Goal: Task Accomplishment & Management: Use online tool/utility

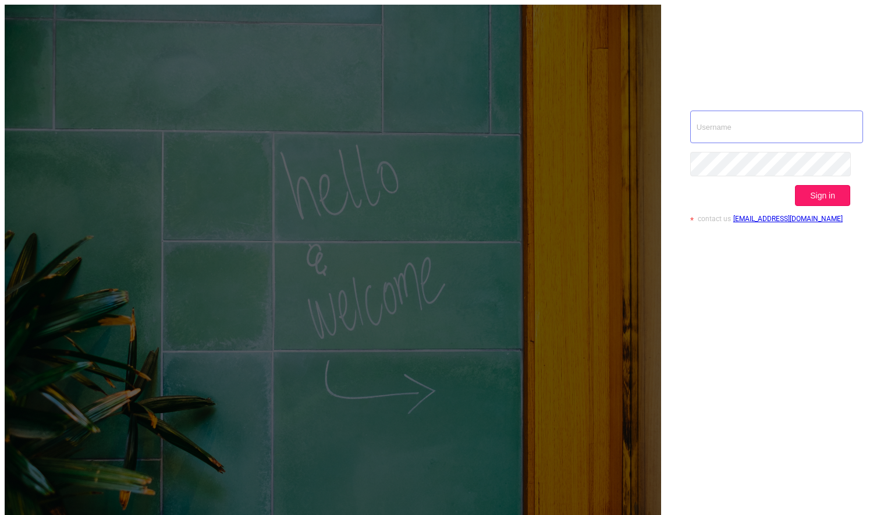
type input "[PERSON_NAME][EMAIL_ADDRESS][DOMAIN_NAME]"
click at [815, 185] on button "Sign in" at bounding box center [822, 195] width 55 height 21
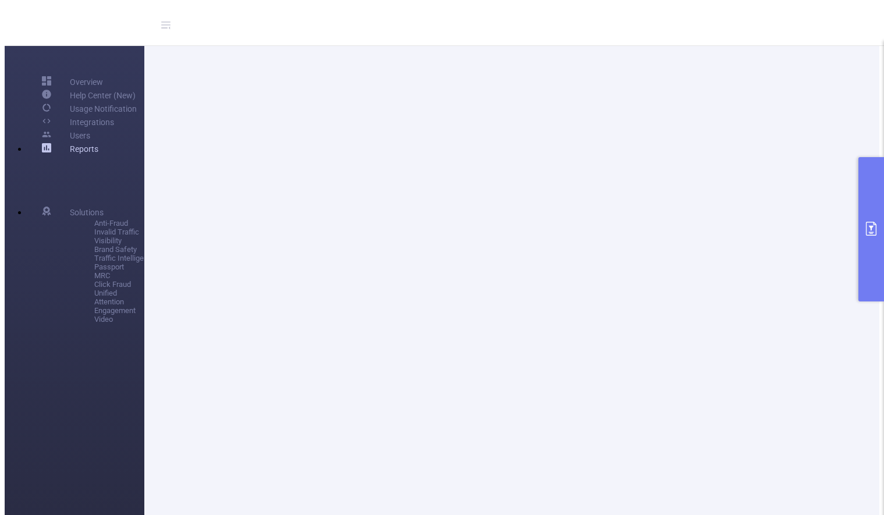
click at [99, 155] on div "Reports" at bounding box center [100, 148] width 144 height 13
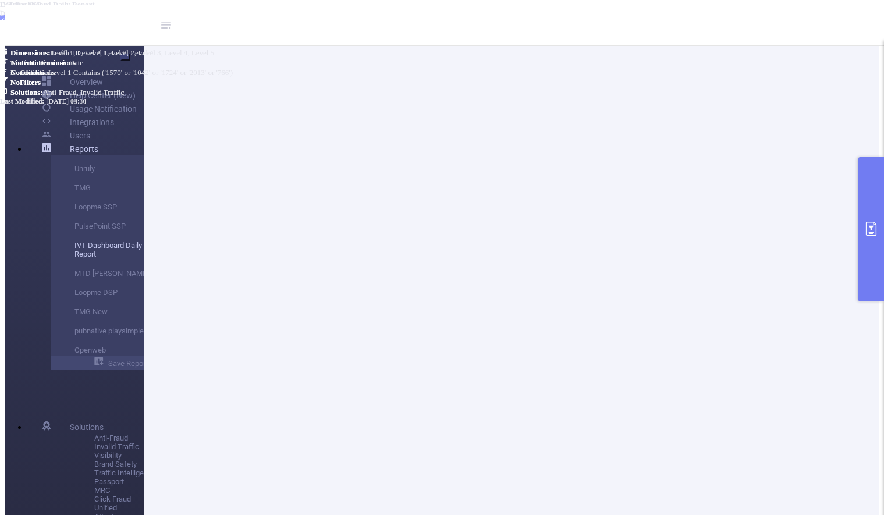
click at [74, 260] on link "IVT Dashboard Daily Report" at bounding box center [120, 246] width 93 height 28
type input "[DATE] 00:00"
type input "[DATE] 23:59"
click at [872, 228] on icon "primary" at bounding box center [871, 229] width 14 height 14
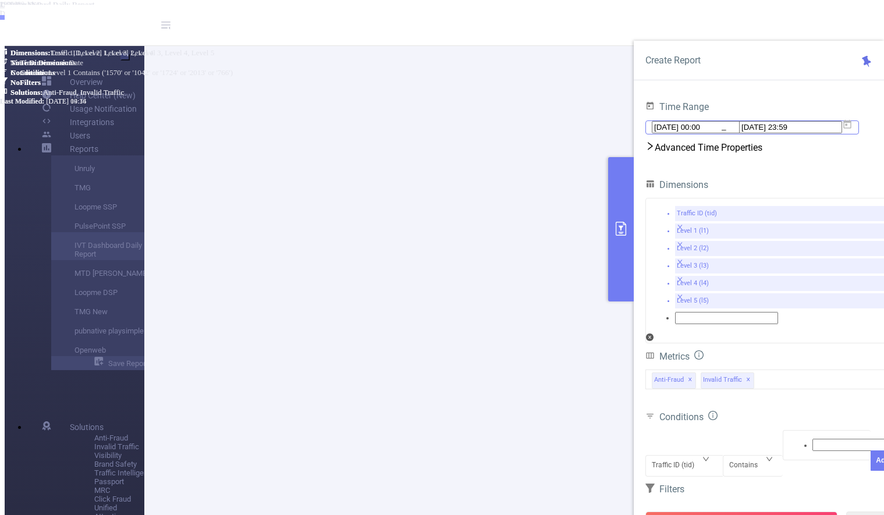
click at [760, 131] on input "[DATE] 23:59" at bounding box center [790, 127] width 103 height 12
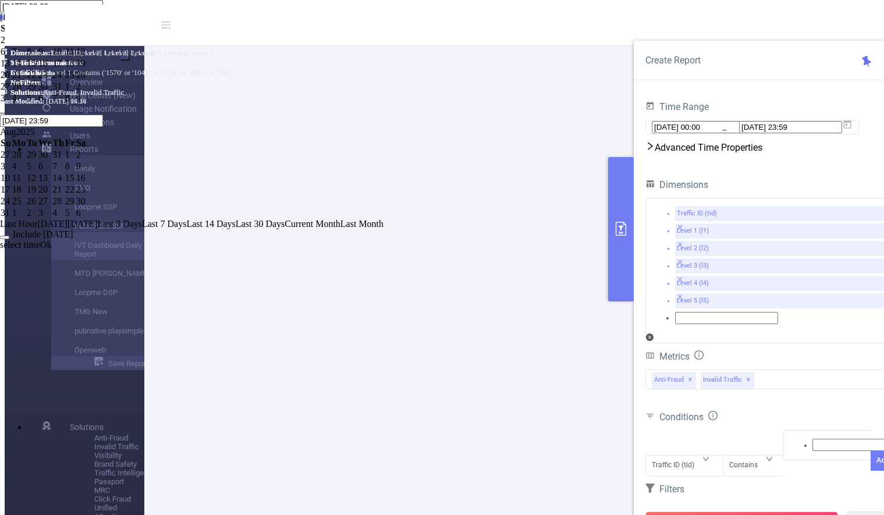
click at [64, 183] on div "14" at bounding box center [58, 178] width 12 height 10
type input "[DATE] 00:00"
click at [52, 250] on link "Ok" at bounding box center [46, 245] width 12 height 10
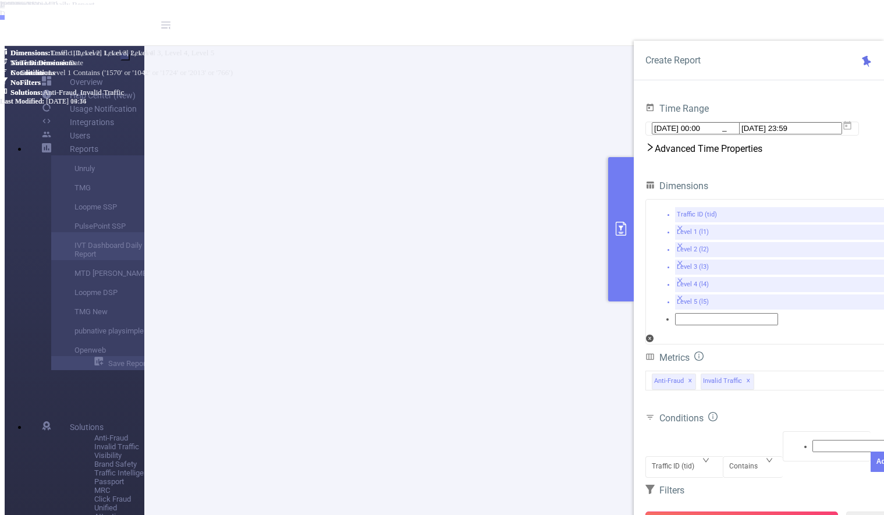
click at [754, 511] on button "Run Report" at bounding box center [741, 521] width 193 height 21
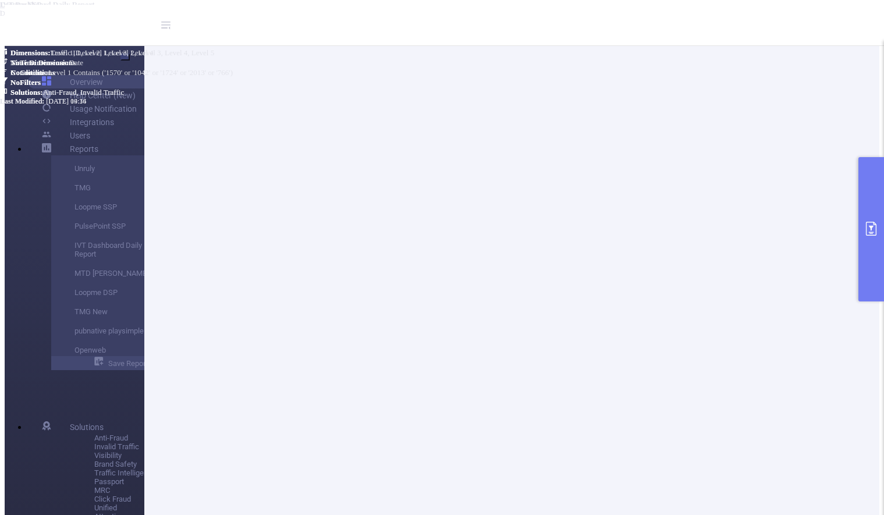
scroll to position [124, 0]
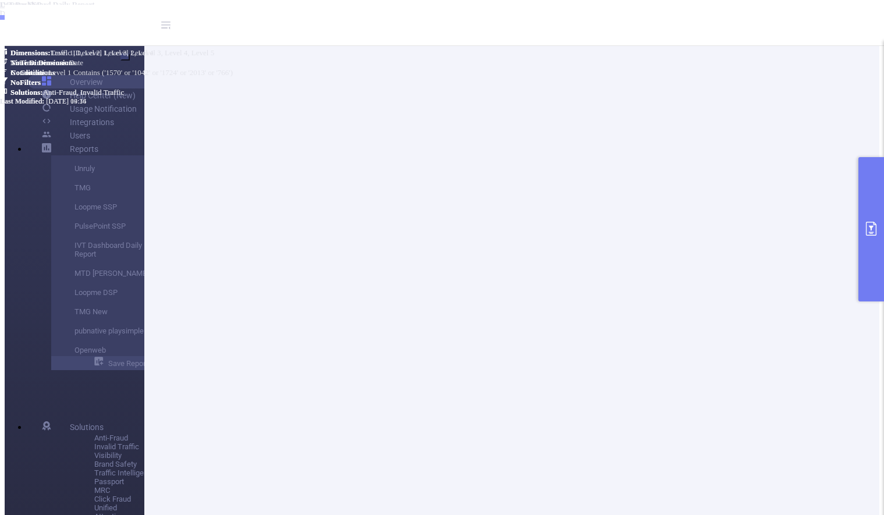
scroll to position [382, 0]
click at [873, 236] on icon "primary" at bounding box center [871, 229] width 10 height 14
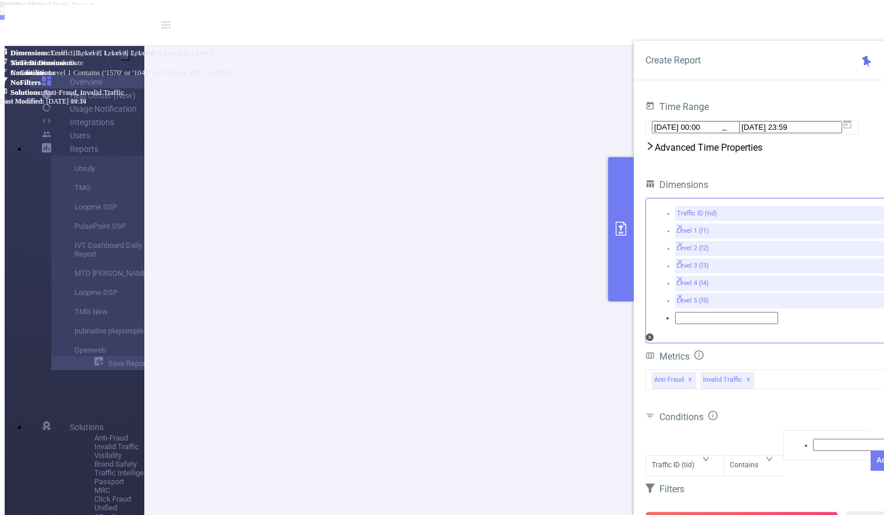
click at [683, 311] on icon "icon: close" at bounding box center [680, 314] width 6 height 6
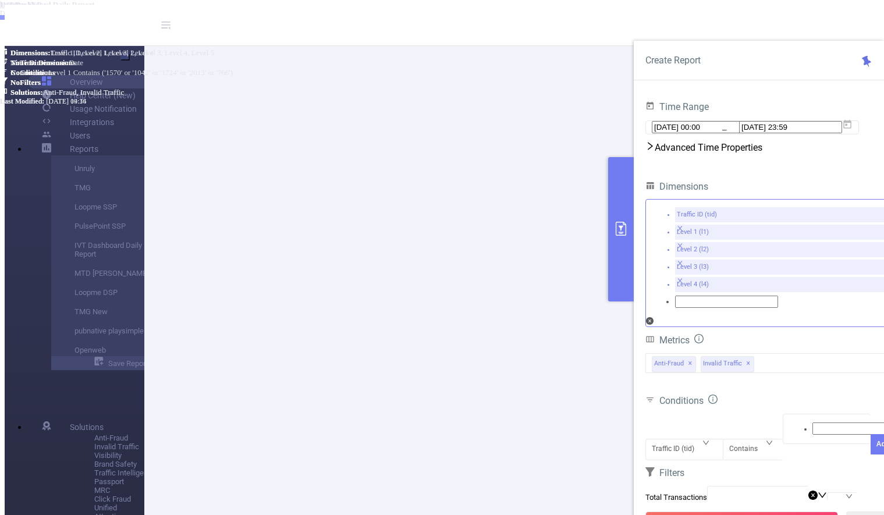
click at [683, 260] on icon "icon: close" at bounding box center [680, 263] width 6 height 6
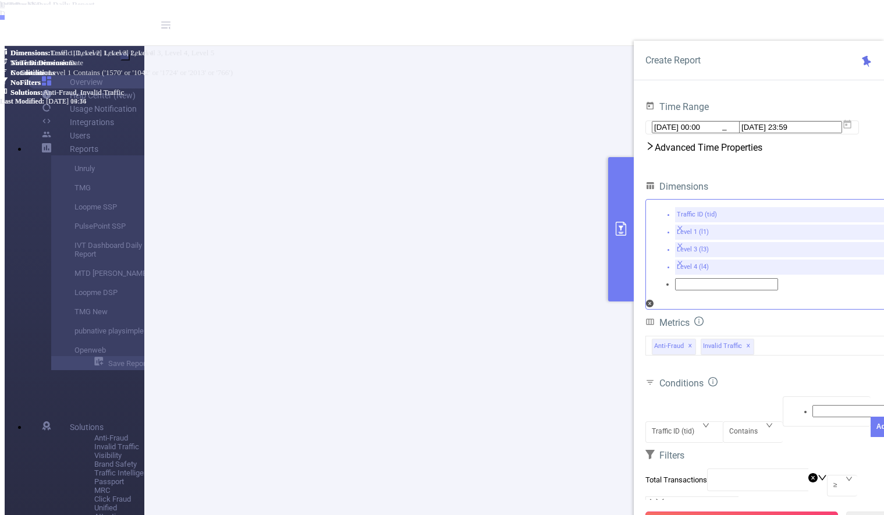
click at [718, 511] on button "Run Report" at bounding box center [741, 521] width 193 height 21
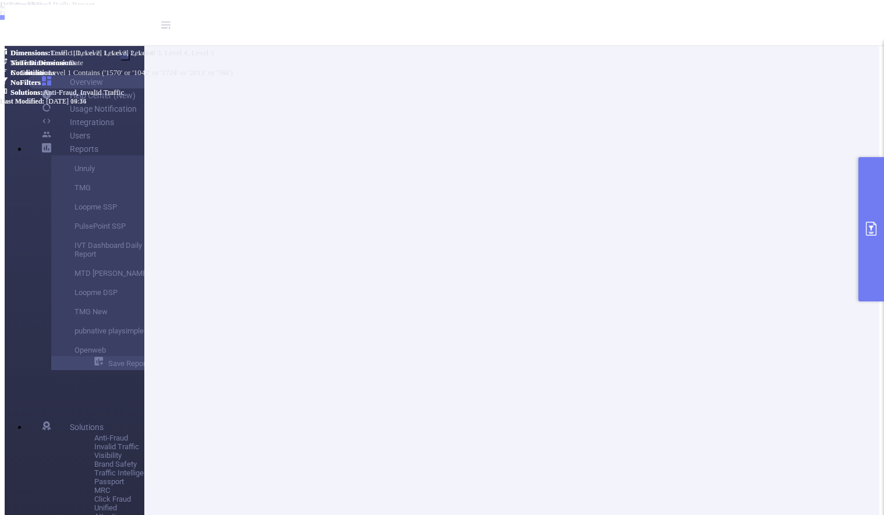
scroll to position [382, 0]
